Goal: Information Seeking & Learning: Learn about a topic

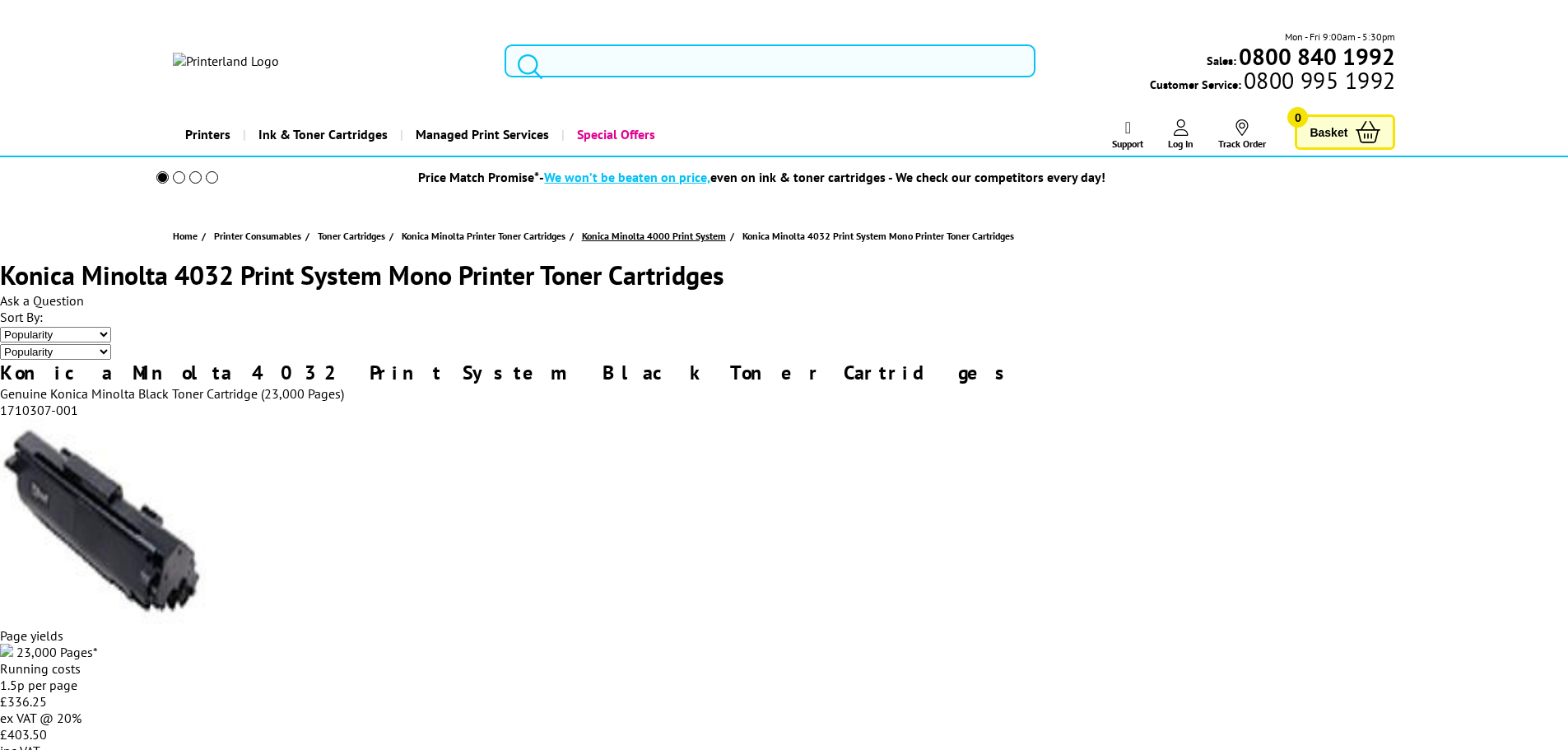
click at [667, 227] on span "Konica Minolta 4000 Print System" at bounding box center [653, 236] width 144 height 17
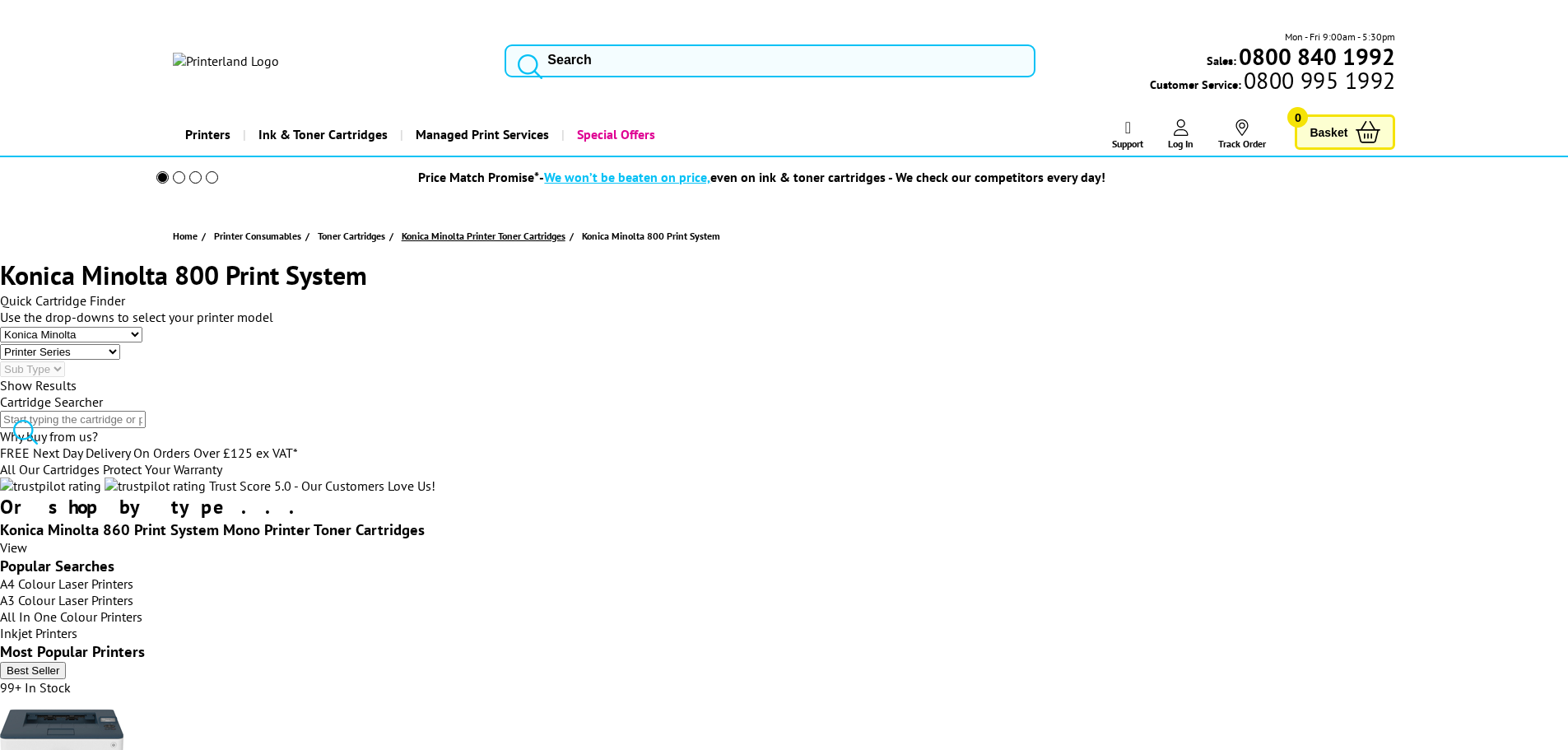
click at [547, 227] on span "Konica Minolta Printer Toner Cartridges" at bounding box center [483, 236] width 164 height 17
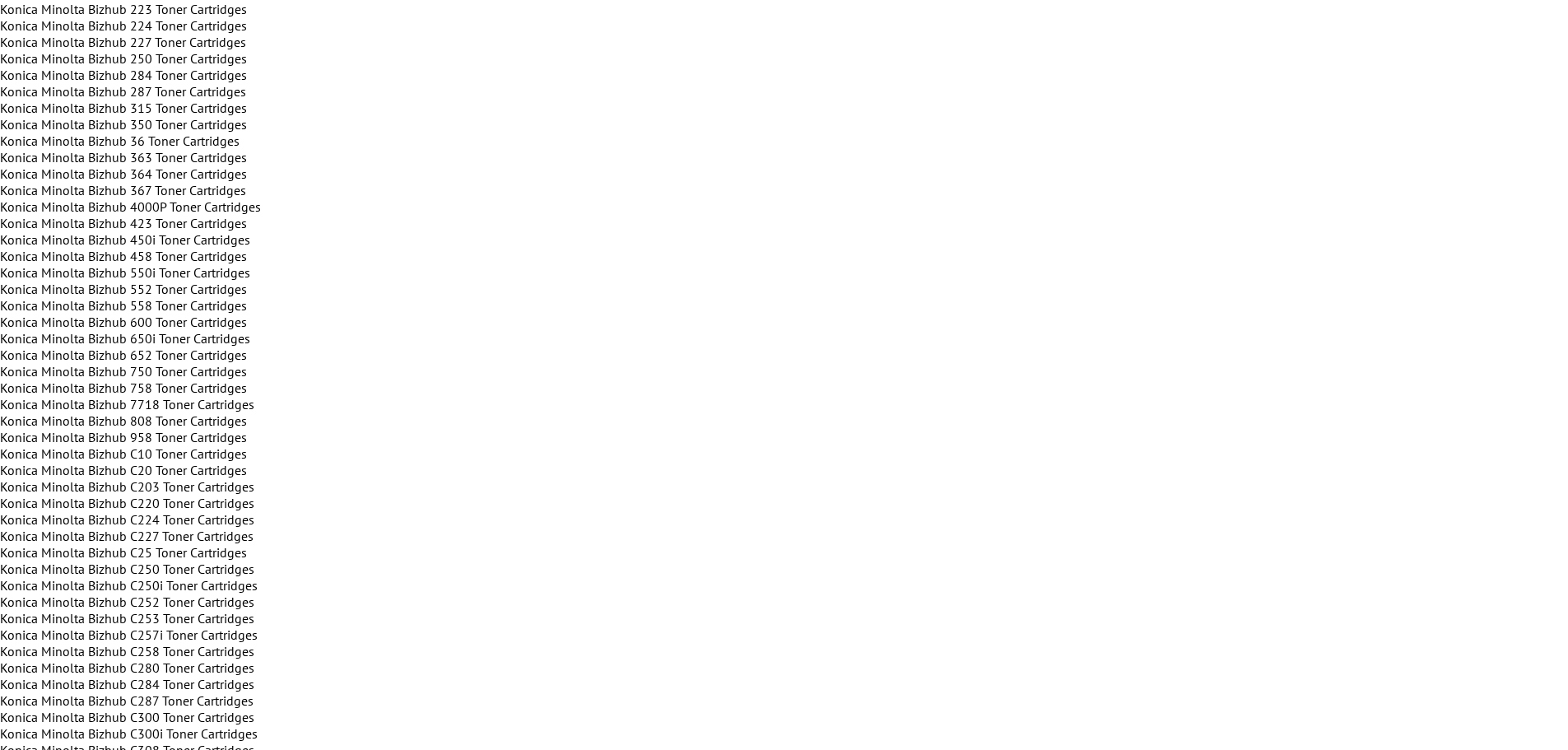
scroll to position [822, 0]
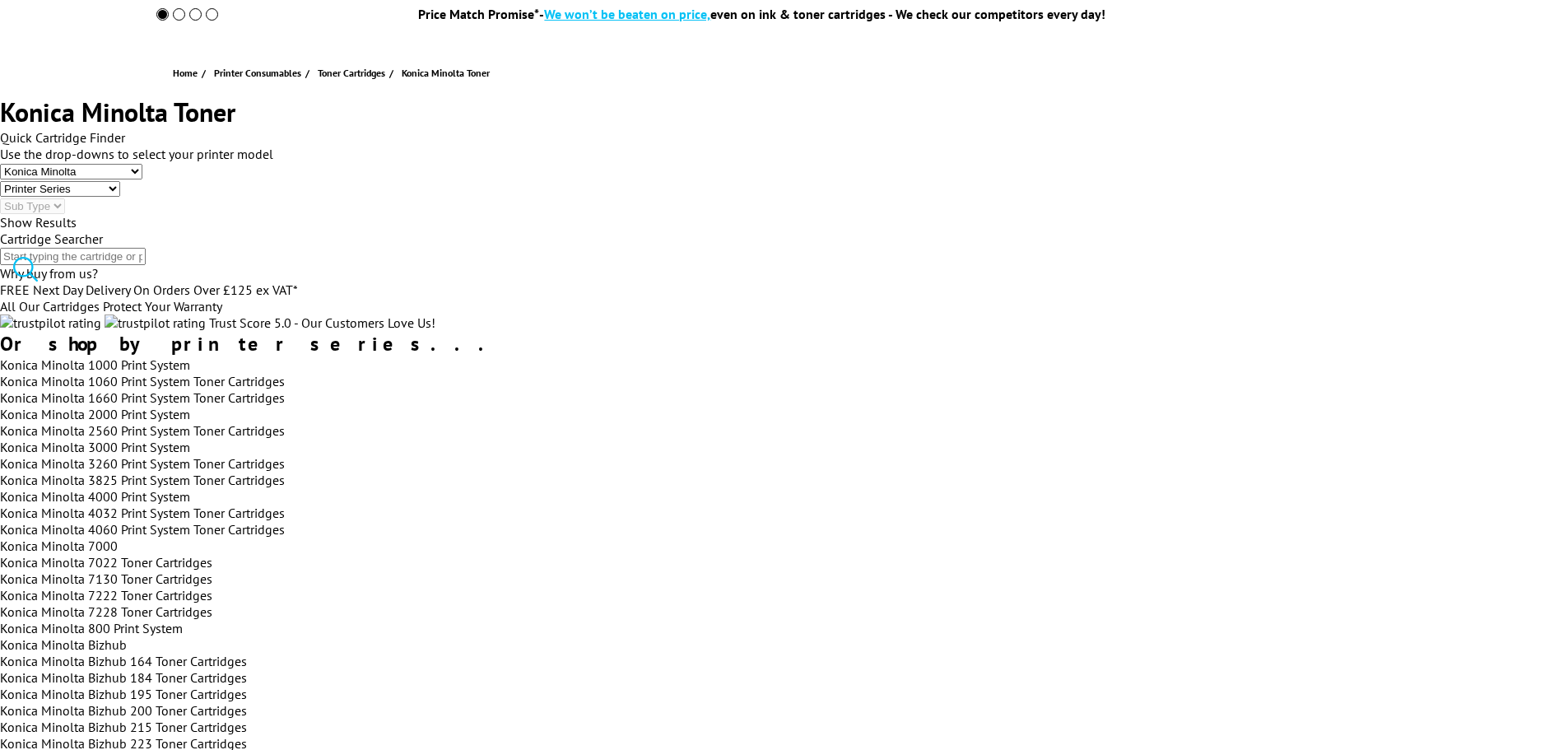
scroll to position [0, 0]
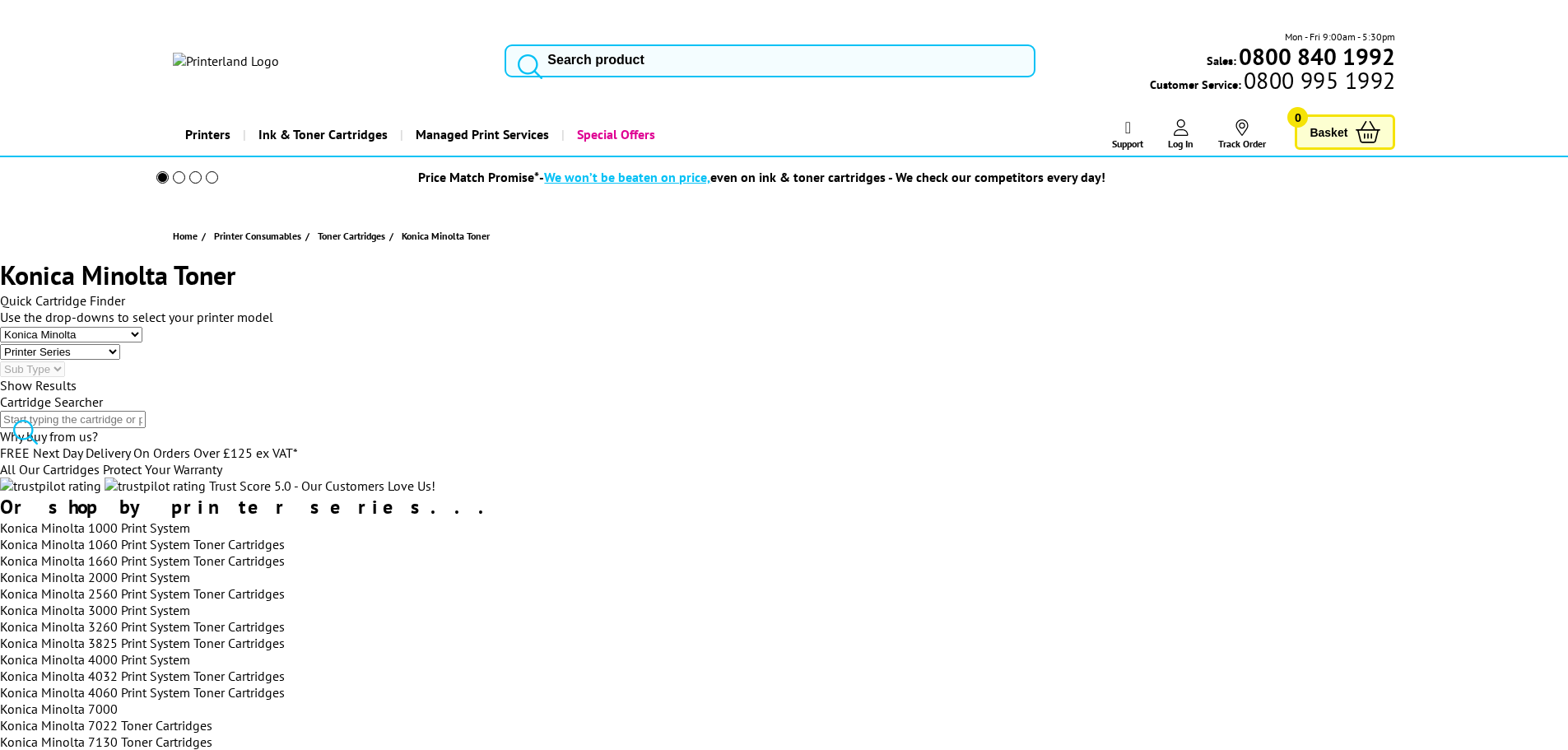
click at [120, 359] on select "Printer Series 1000 Print System 2000 Print System 3000 Print System 4000 Print…" at bounding box center [60, 351] width 120 height 16
click at [142, 342] on select "Manufacturer Brother Canon Dell Dymo Epson HP Kodak Konica Minolta Kyocera Lexm…" at bounding box center [71, 334] width 142 height 16
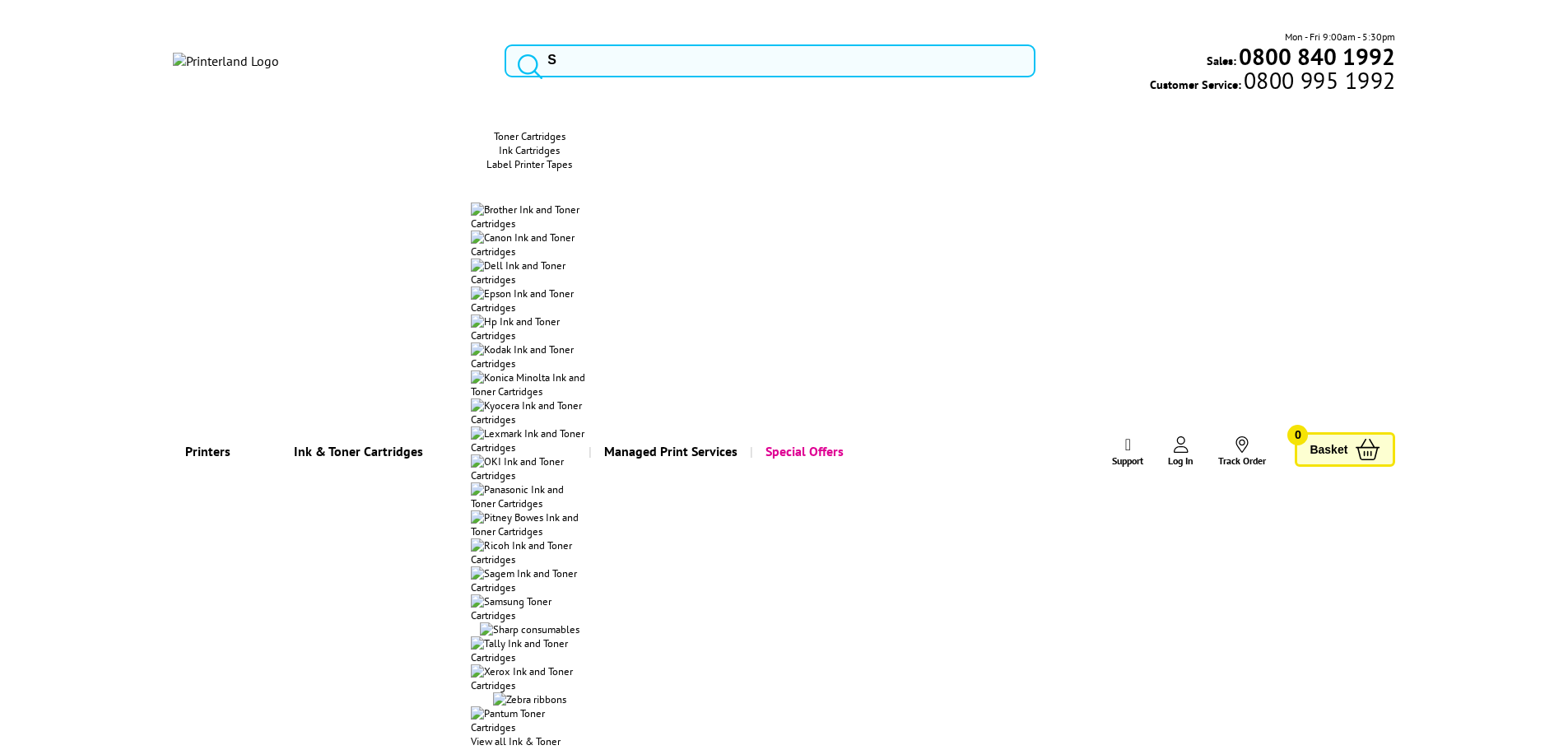
click at [293, 430] on span "Ink & Toner Cartridges" at bounding box center [358, 451] width 129 height 42
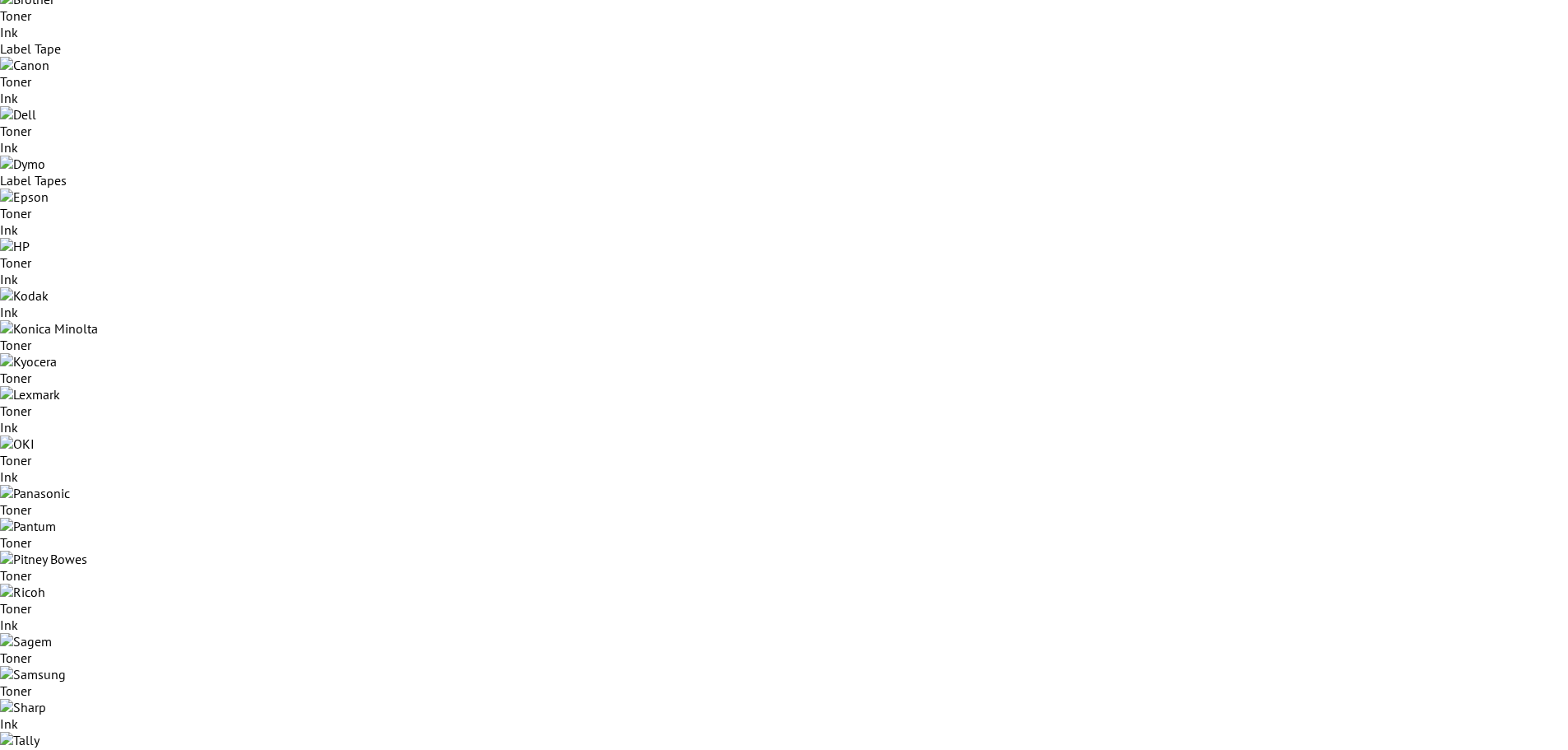
scroll to position [247, 0]
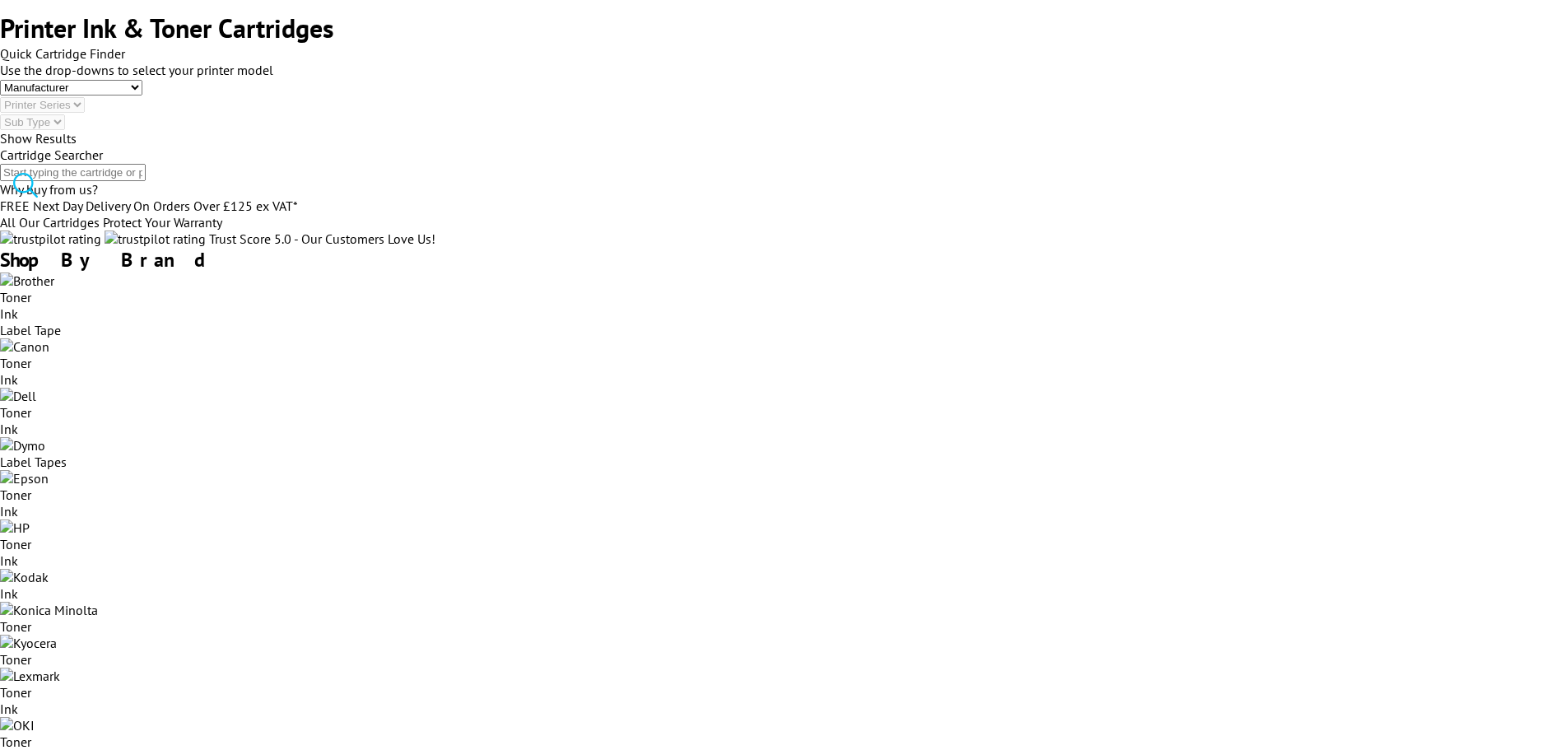
click at [142, 95] on select "Manufacturer Brother Canon Dell Dymo Epson HP Kodak Konica Minolta Kyocera Lexm…" at bounding box center [71, 87] width 142 height 16
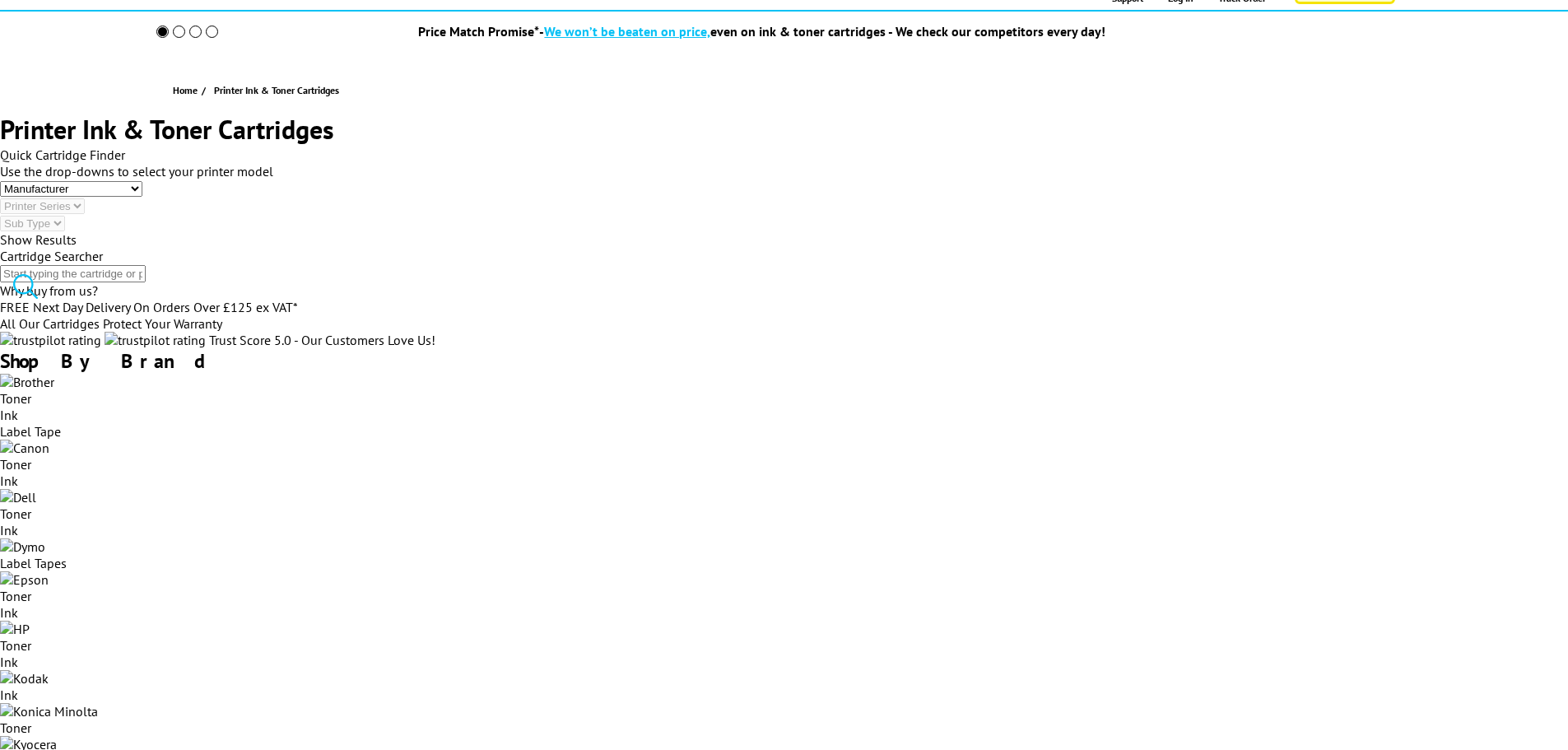
scroll to position [0, 0]
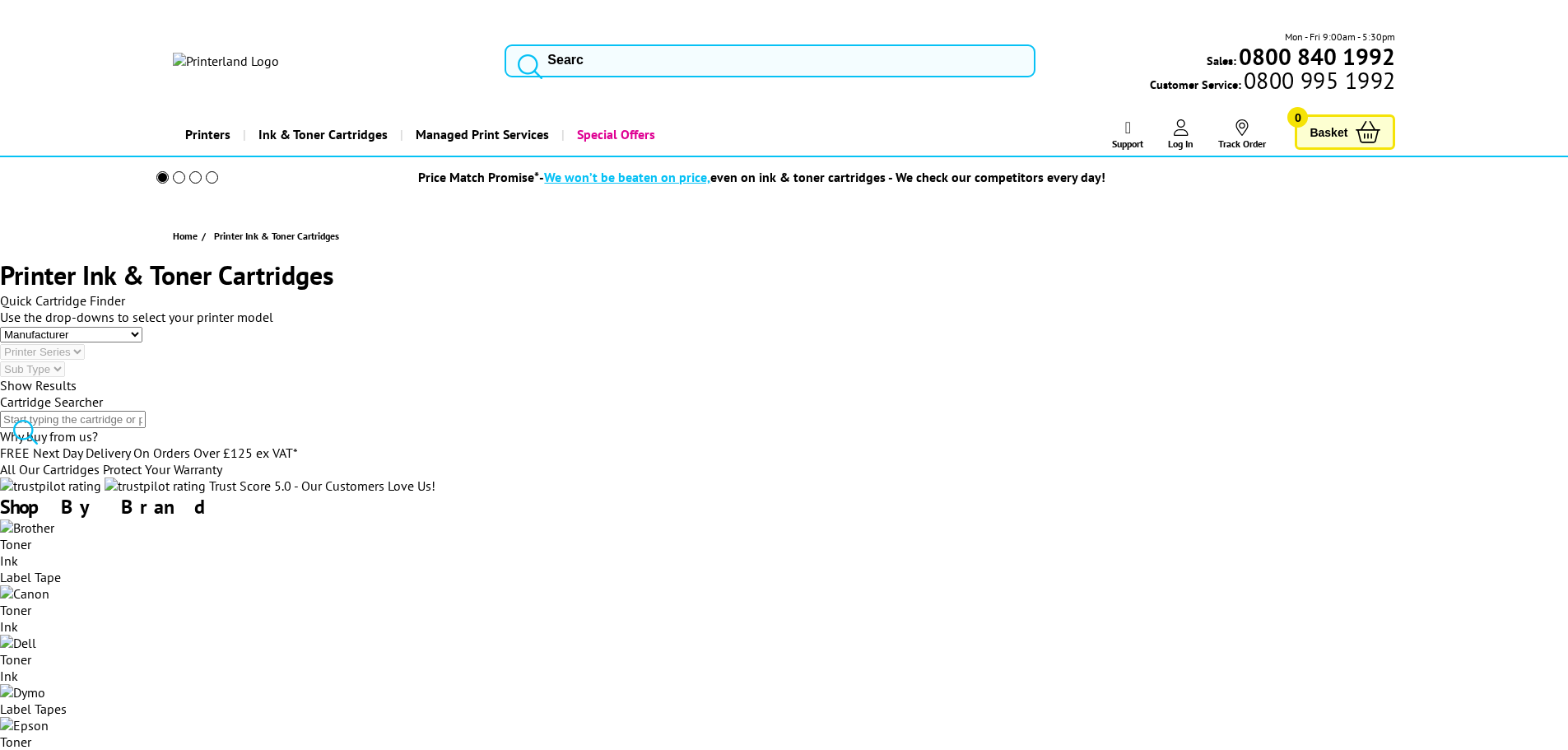
click at [279, 52] on img at bounding box center [226, 61] width 106 height 17
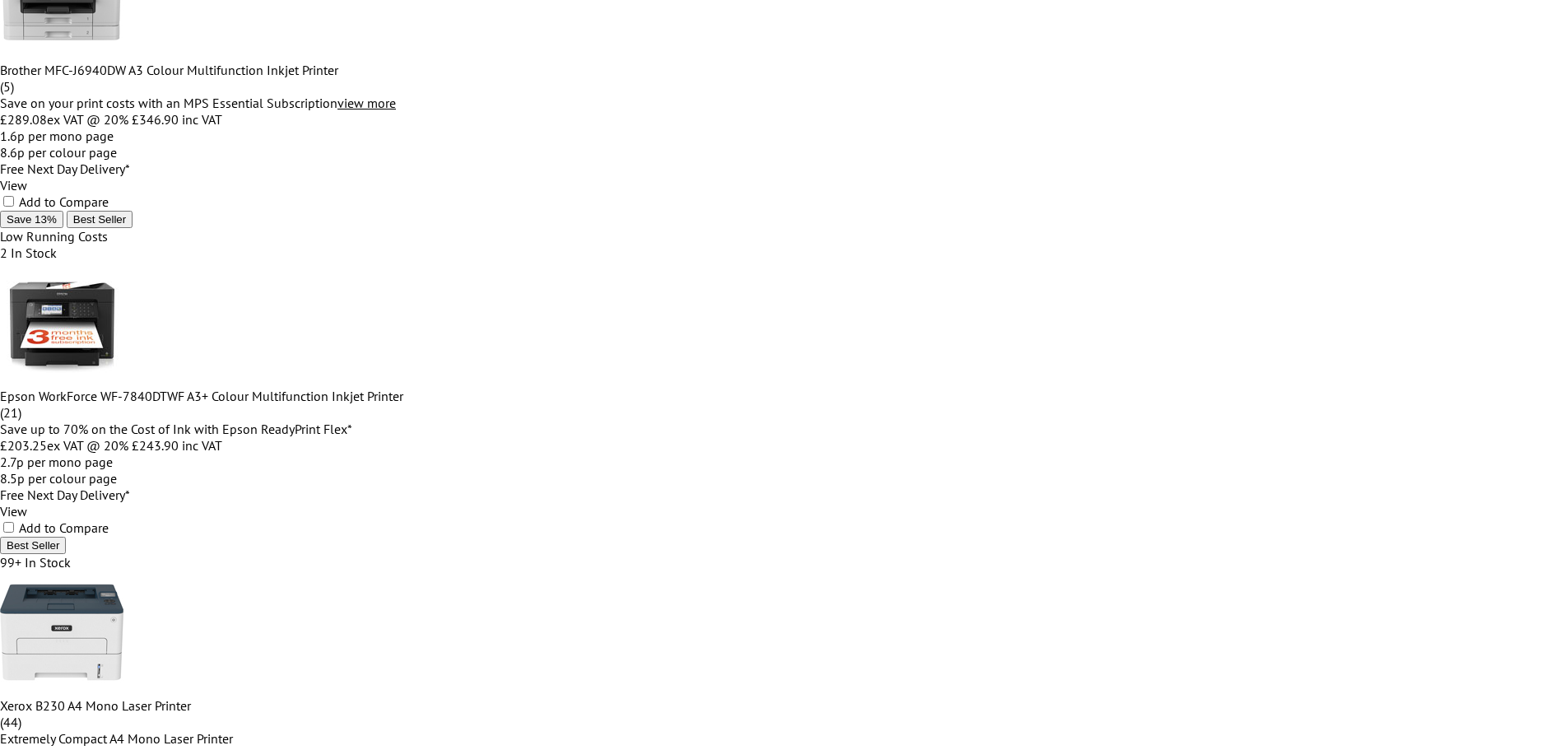
scroll to position [2633, 0]
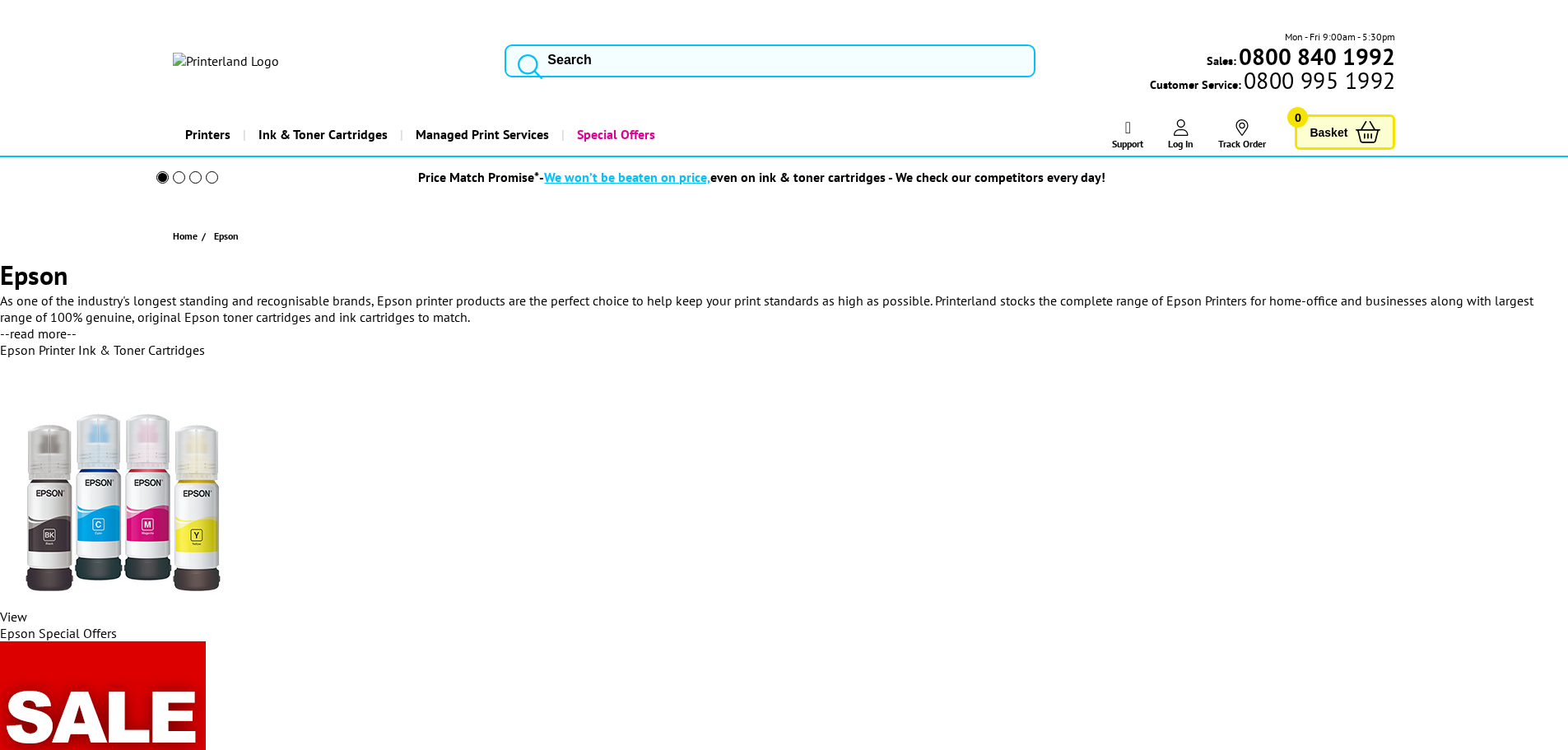
click at [279, 67] on div "Mon - Fri 9:00am - 5:30pm Sales: 0800 840 1992 Customer Service: 0800 995 1992" at bounding box center [784, 64] width 1317 height 72
click at [279, 52] on img at bounding box center [226, 61] width 106 height 17
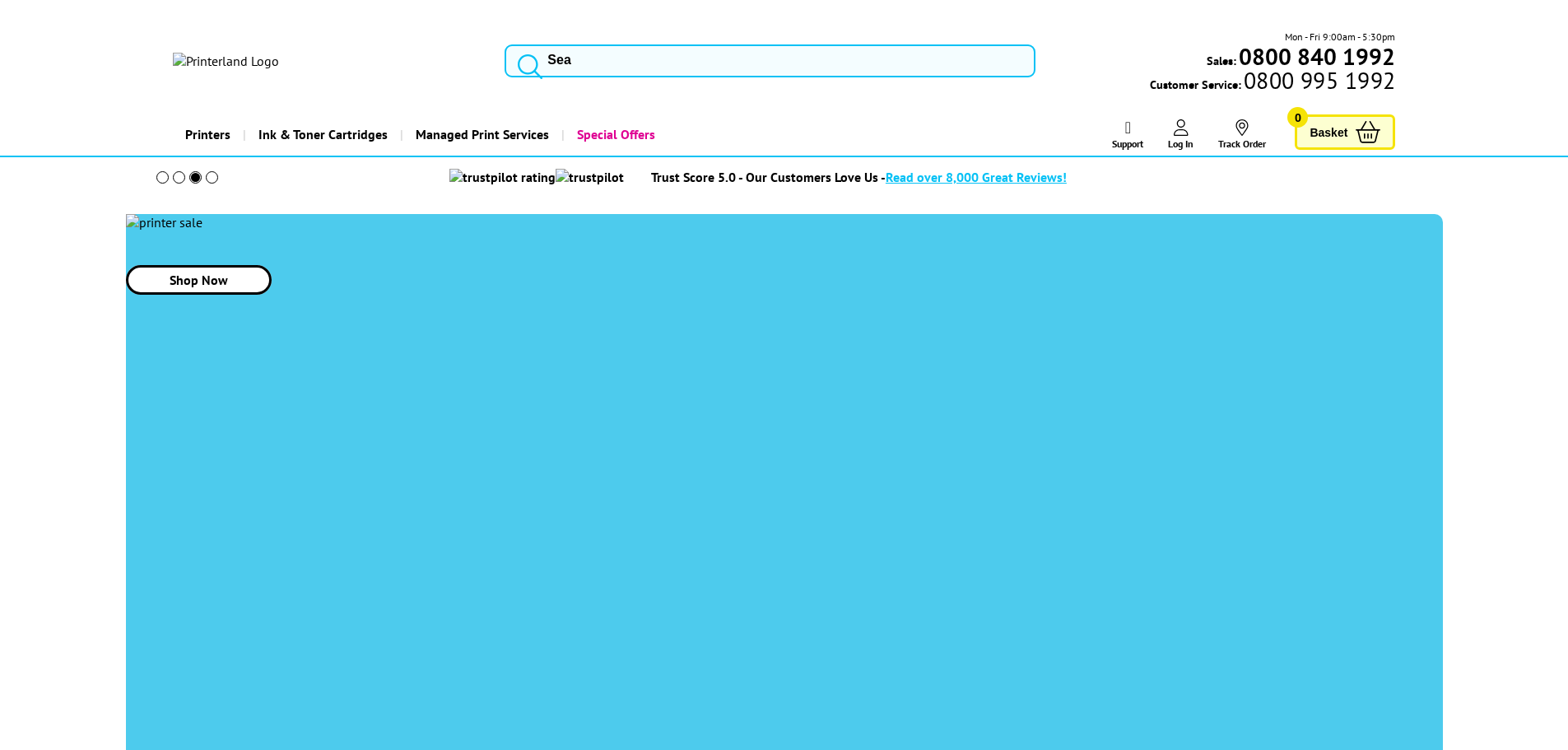
click at [316, 116] on span "Ink & Toner Cartridges" at bounding box center [323, 135] width 129 height 42
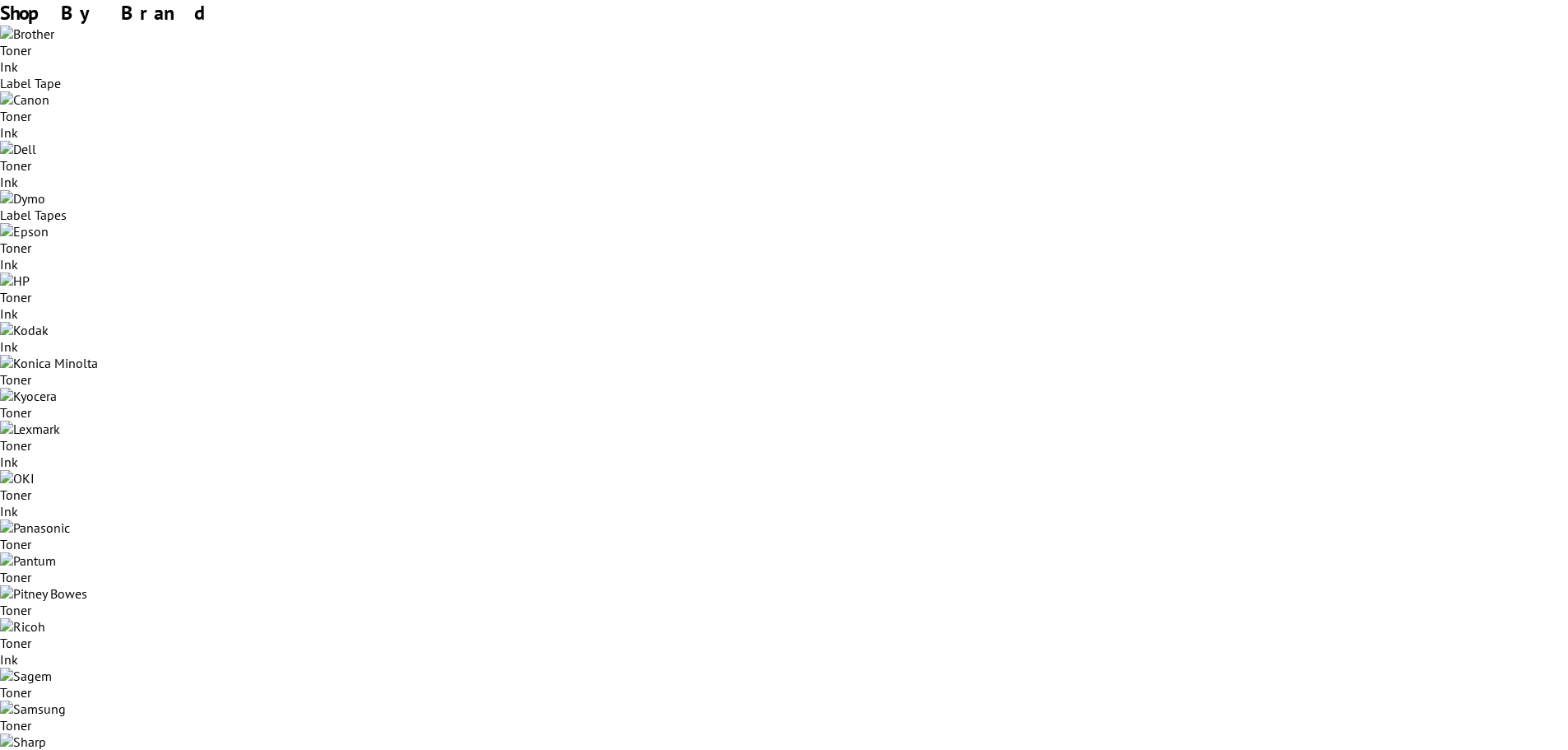
click at [741, 225] on div at bounding box center [784, 231] width 1568 height 17
click at [31, 256] on span "Toner" at bounding box center [16, 248] width 31 height 17
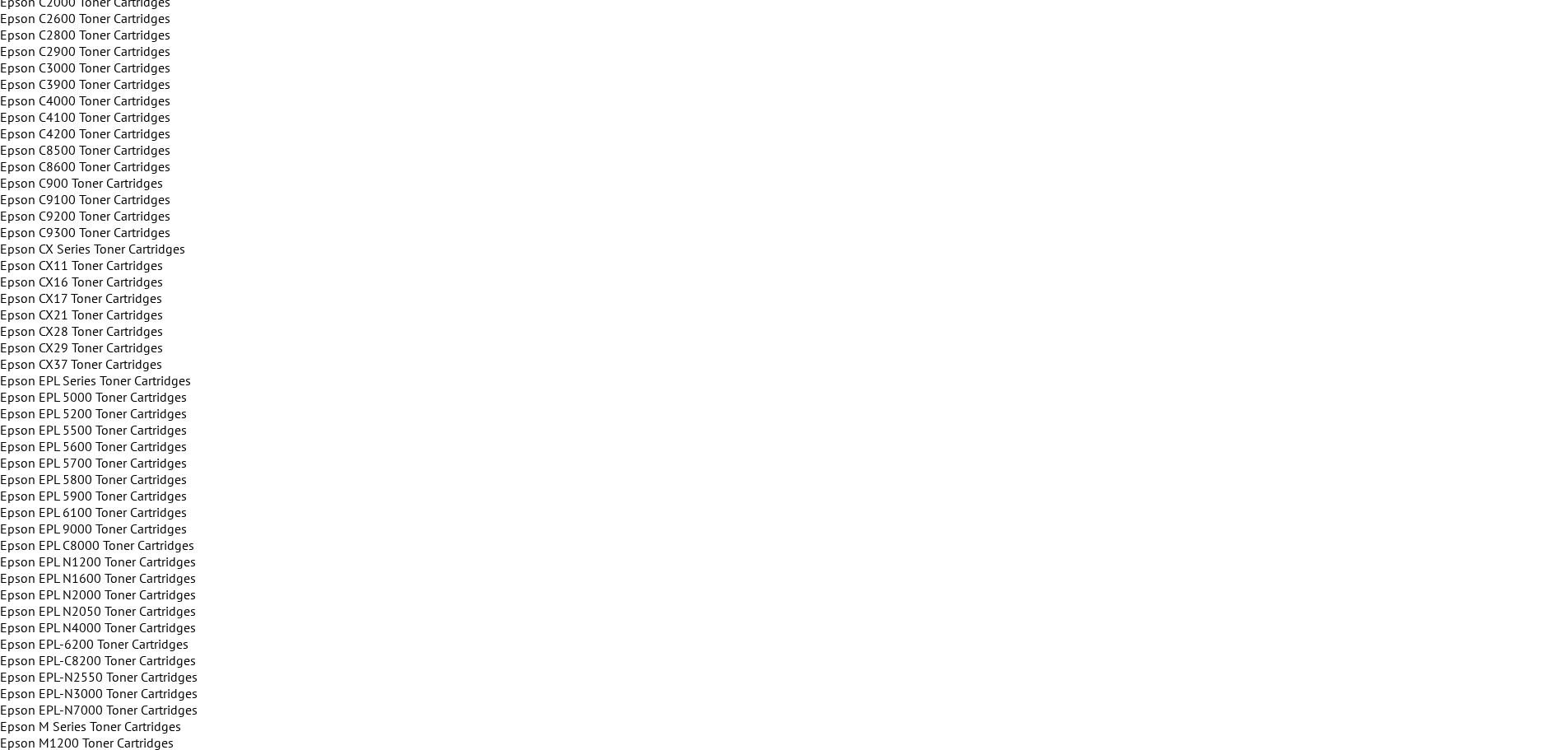
scroll to position [493, 0]
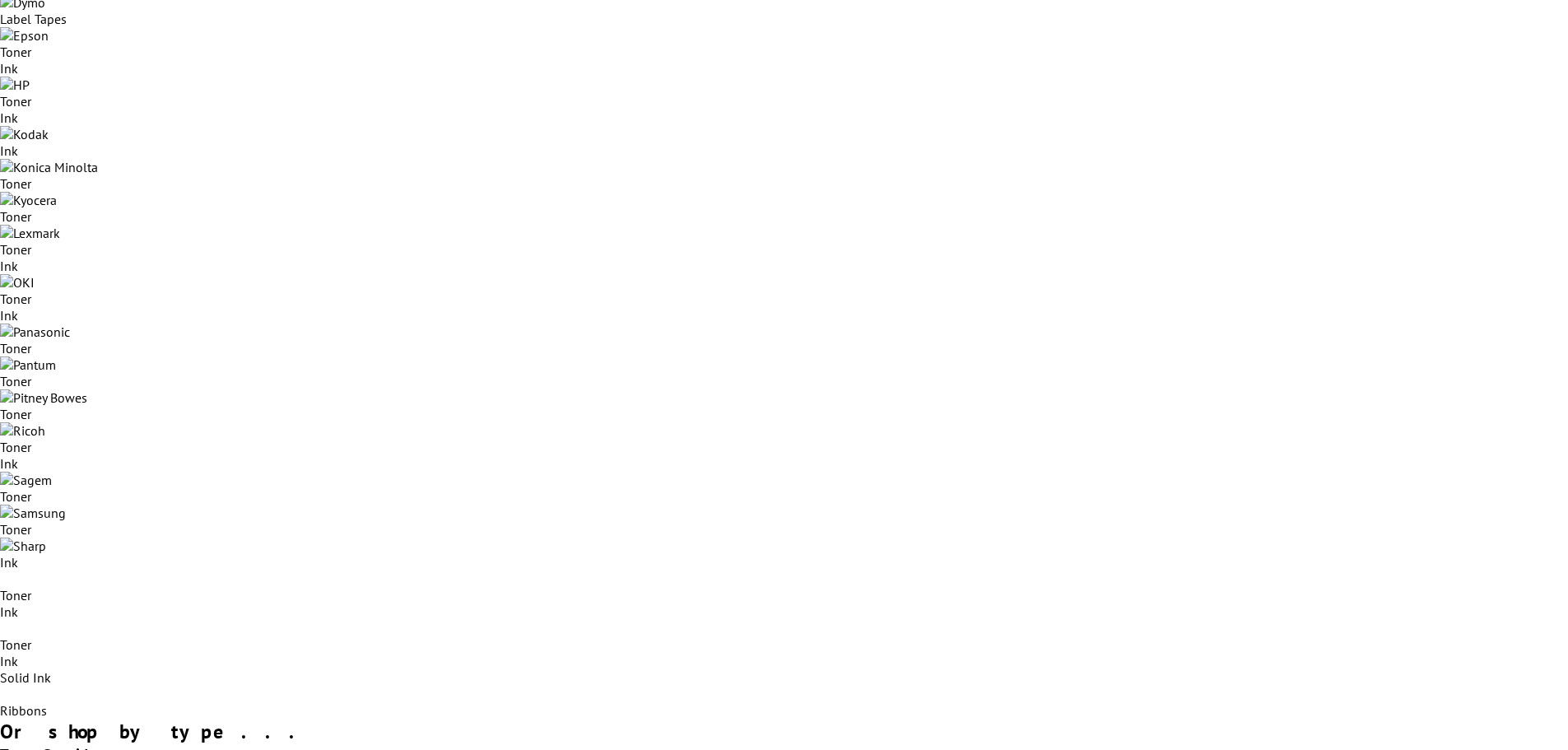
scroll to position [741, 0]
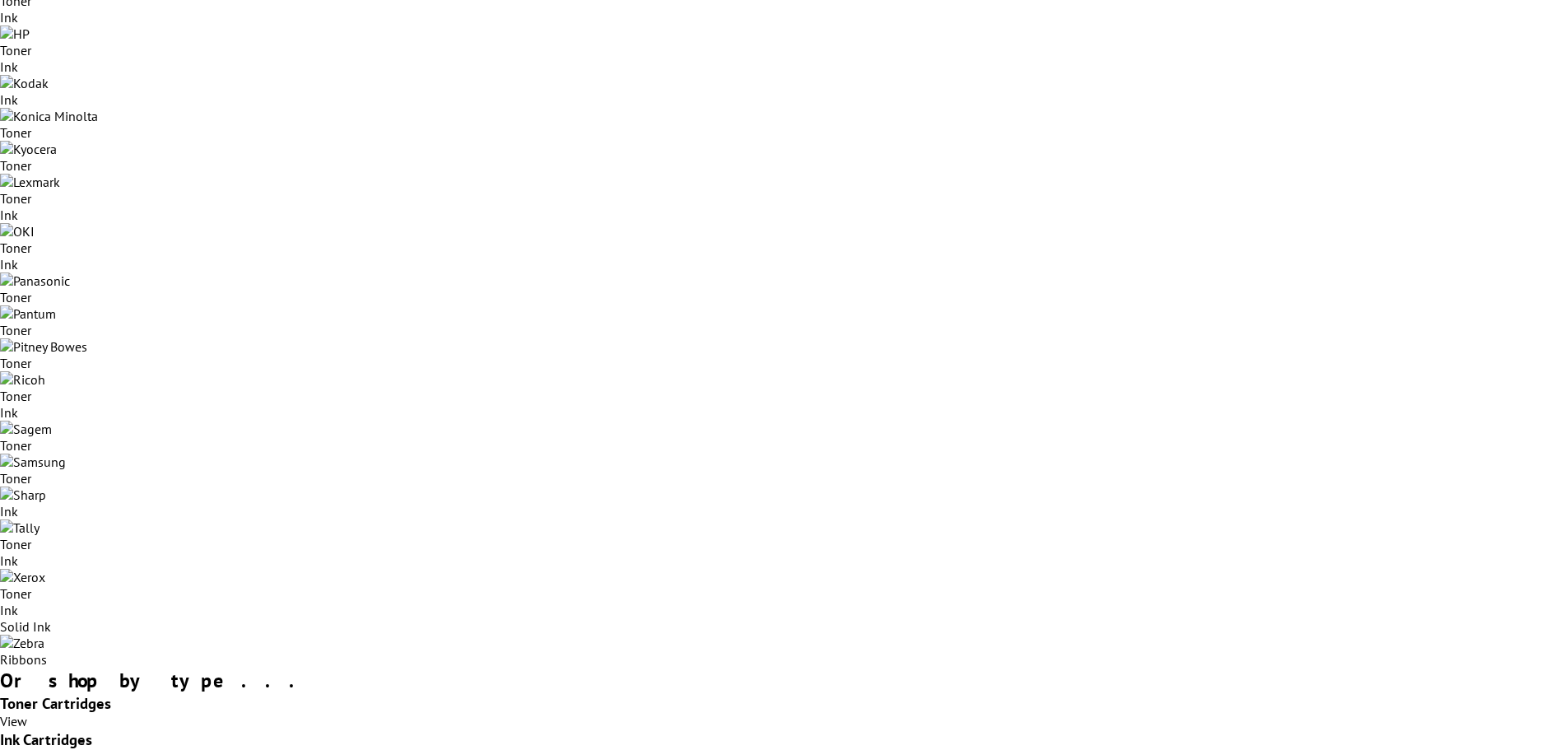
click at [28, 712] on link "View" at bounding box center [14, 721] width 28 height 17
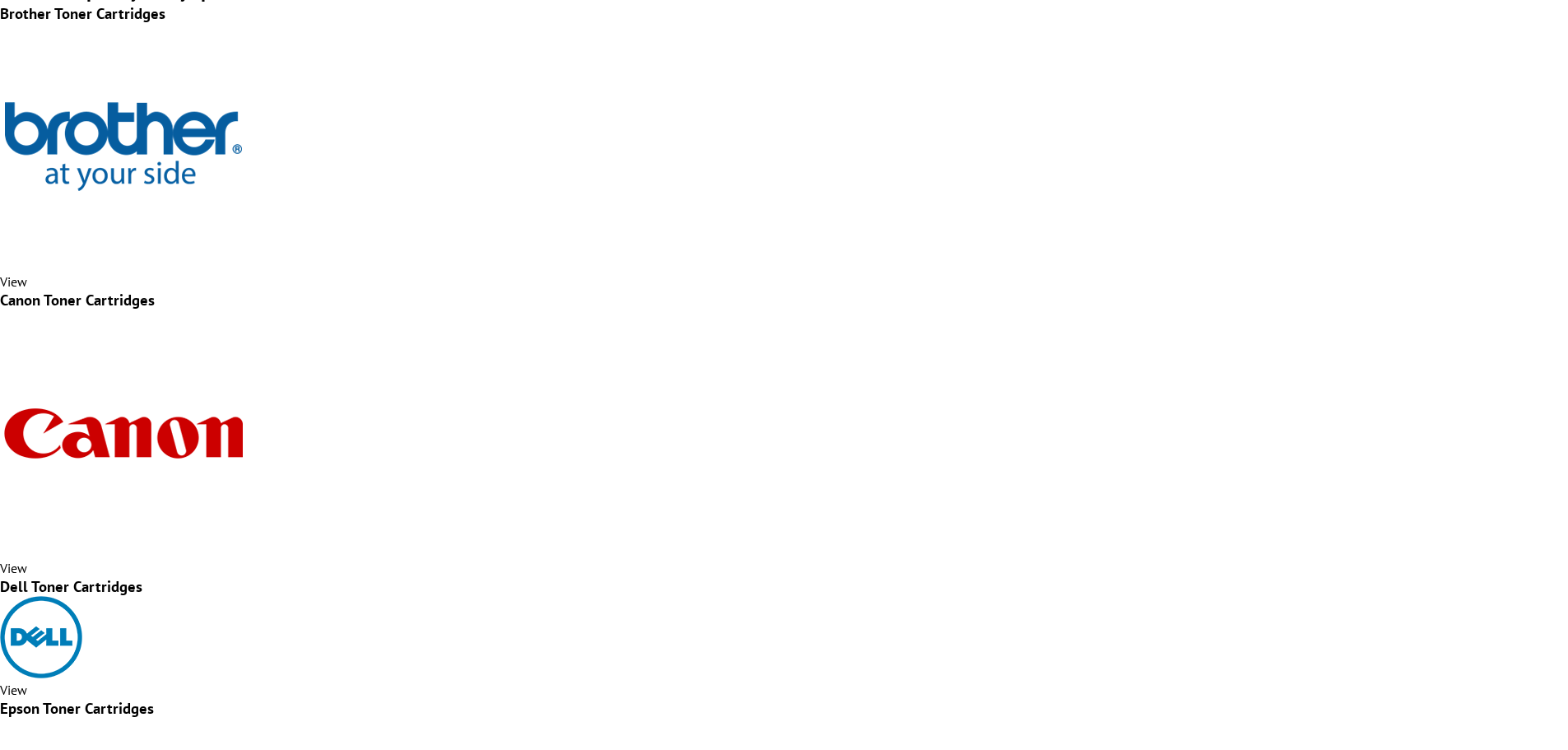
scroll to position [741, 0]
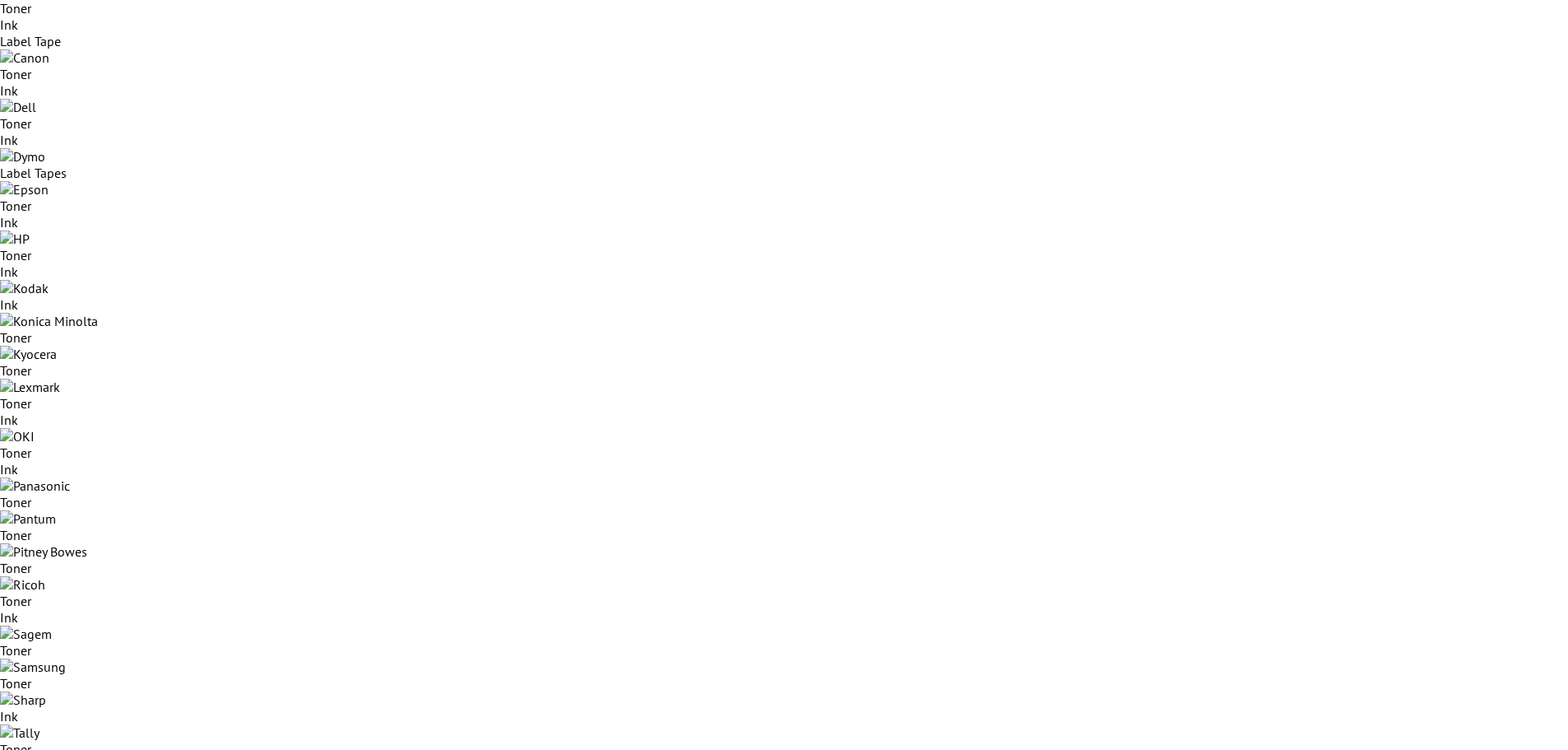
scroll to position [493, 0]
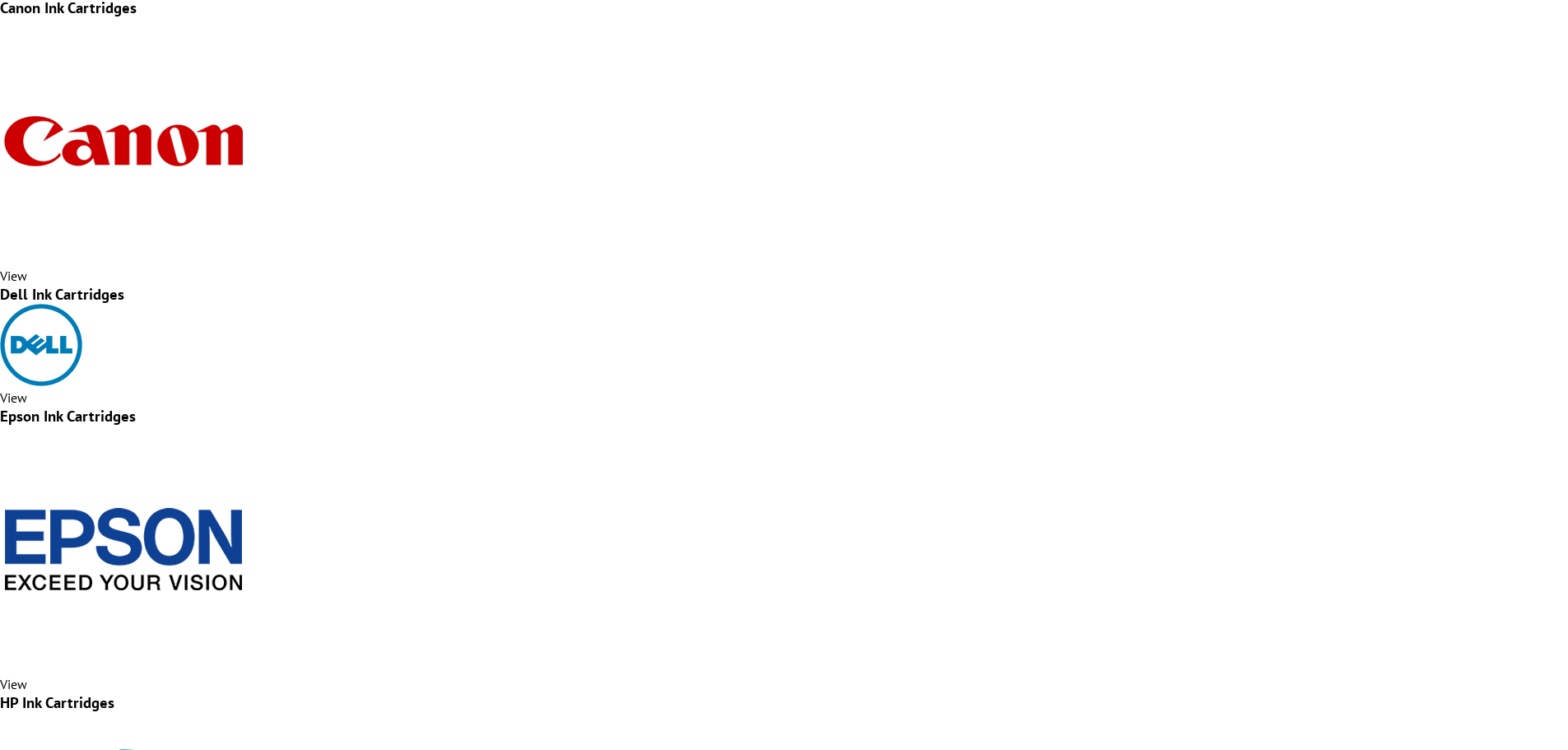
scroll to position [576, 0]
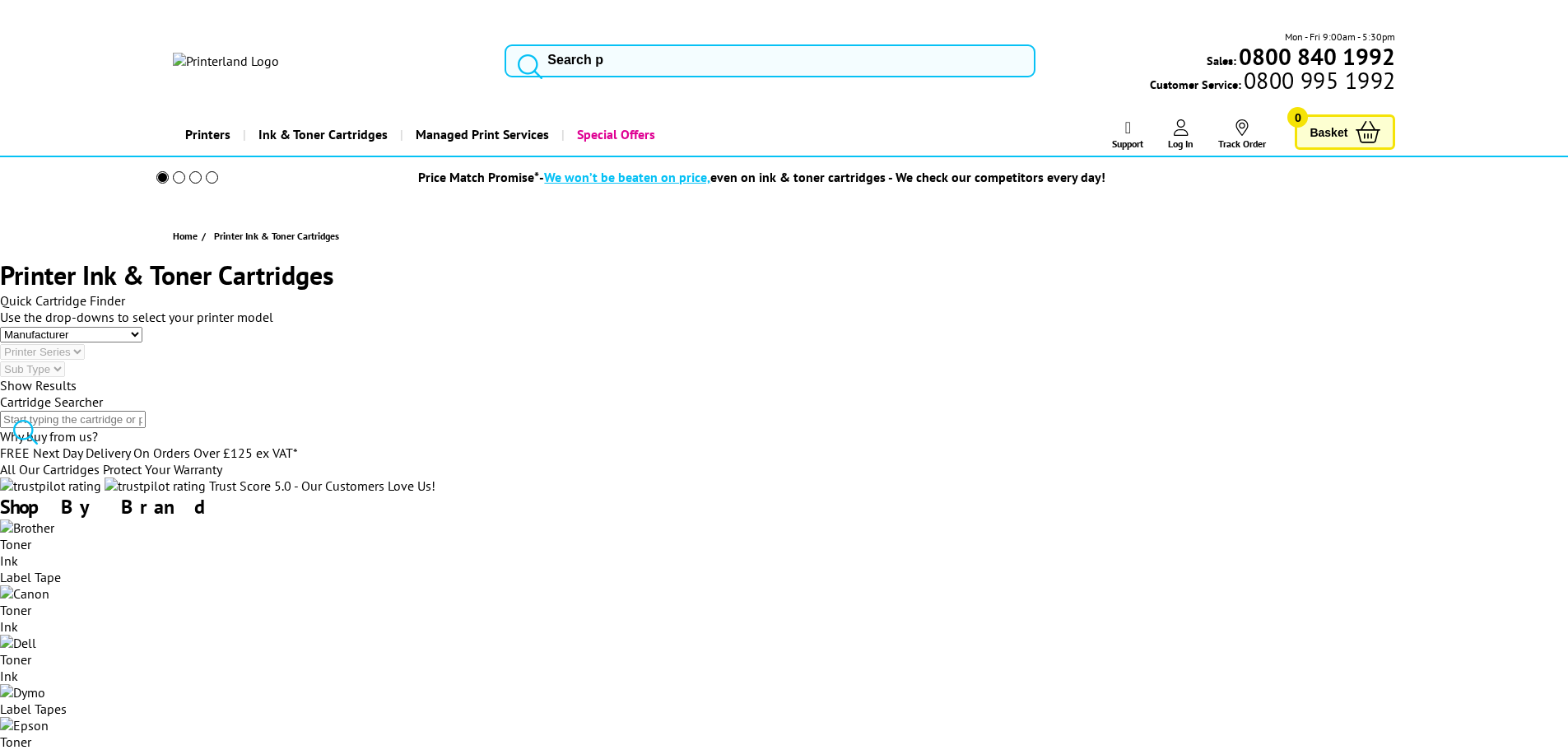
click at [303, 28] on div "Mon - Fri 9:00am - 5:30pm Sales: 0800 840 1992 Customer Service: 0800 995 1992" at bounding box center [784, 64] width 1317 height 72
click at [279, 52] on img at bounding box center [226, 61] width 106 height 17
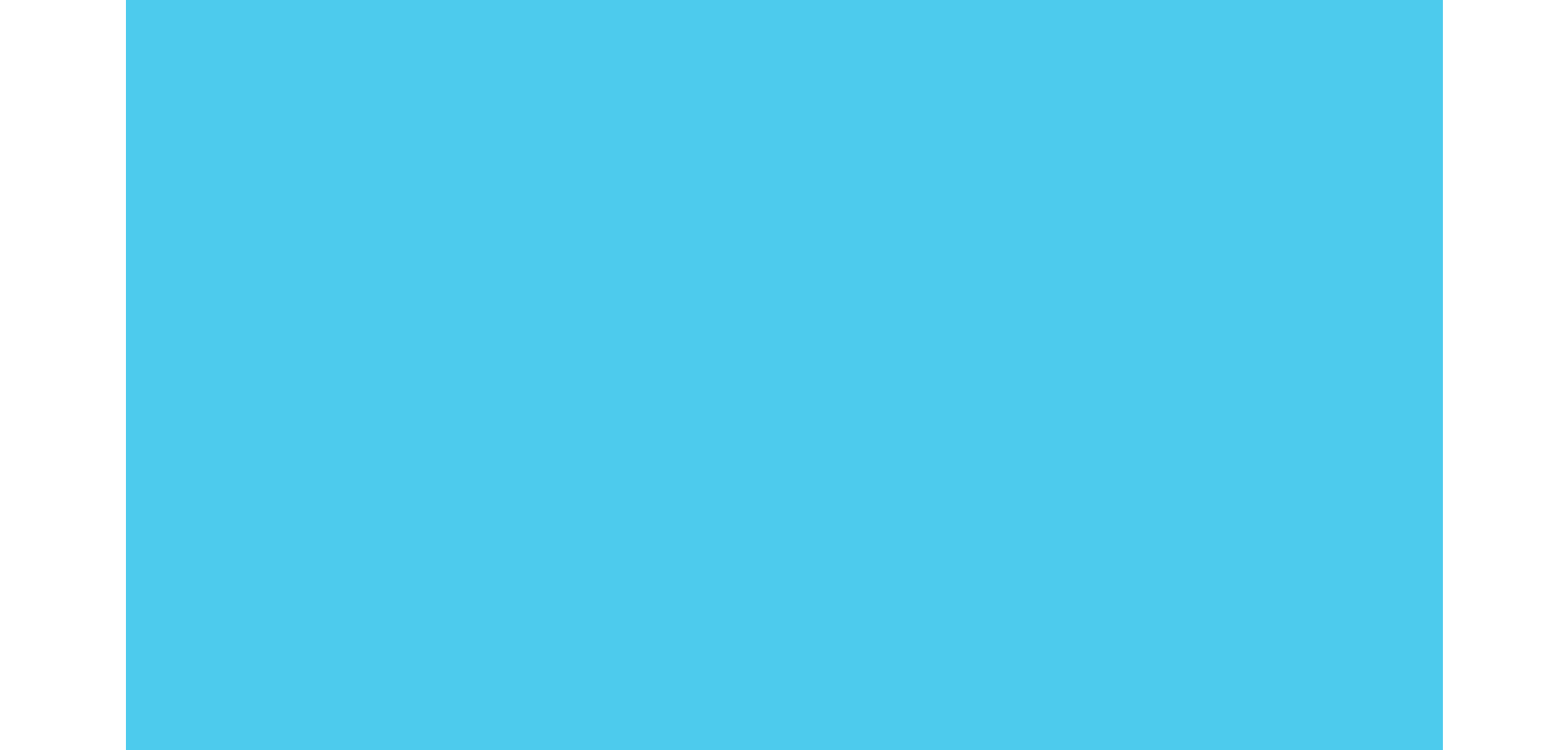
scroll to position [576, 0]
